Goal: Task Accomplishment & Management: Use online tool/utility

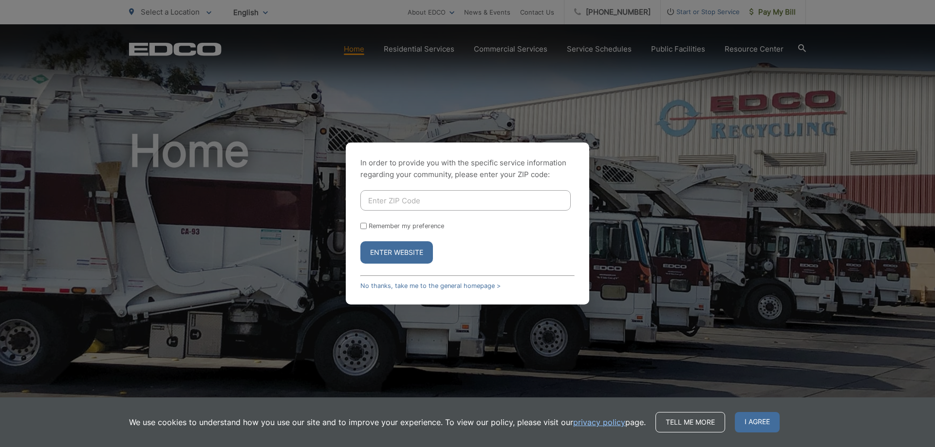
click at [762, 10] on div "In order to provide you with the specific service information regarding your co…" at bounding box center [467, 223] width 935 height 447
click at [434, 284] on link "No thanks, take me to the general homepage >" at bounding box center [430, 285] width 140 height 7
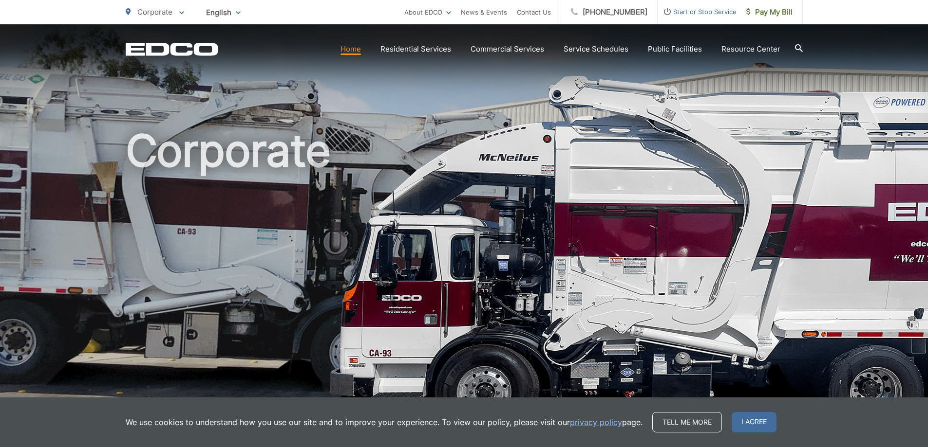
click at [774, 11] on span "Pay My Bill" at bounding box center [769, 12] width 46 height 12
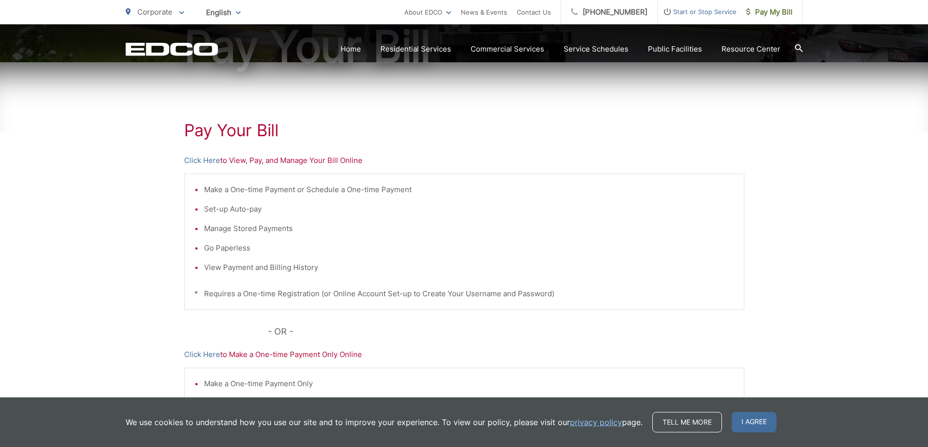
scroll to position [146, 0]
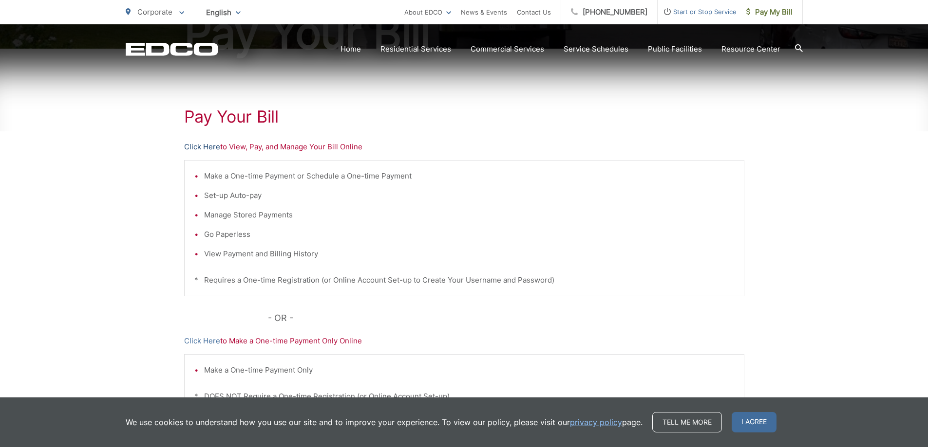
click at [209, 147] on link "Click Here" at bounding box center [202, 147] width 36 height 12
